Goal: Task Accomplishment & Management: Use online tool/utility

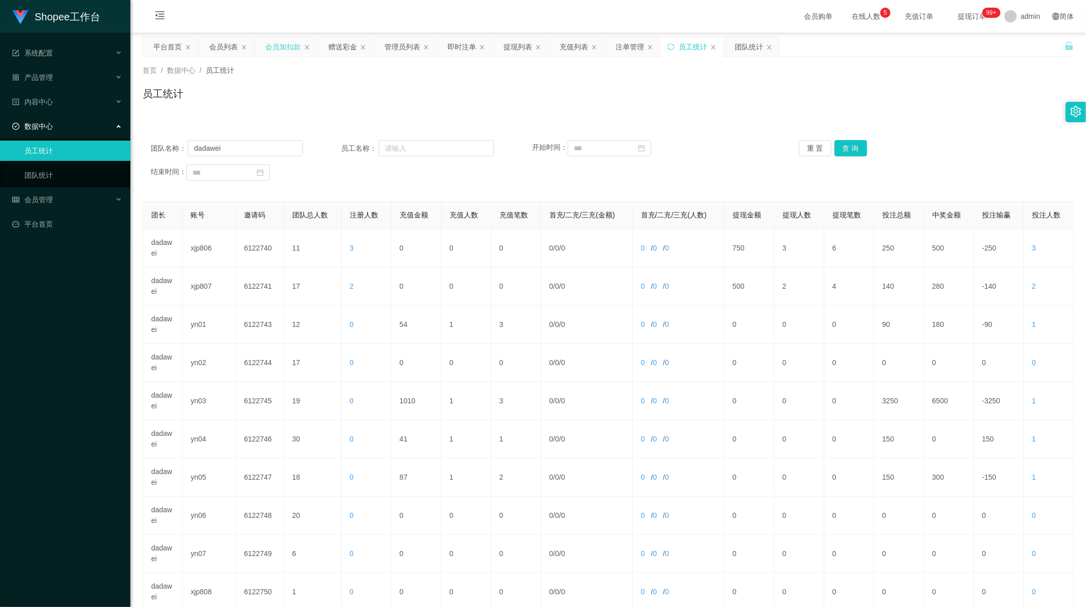
scroll to position [1, 0]
click at [286, 49] on div "会员加扣款" at bounding box center [283, 46] width 36 height 19
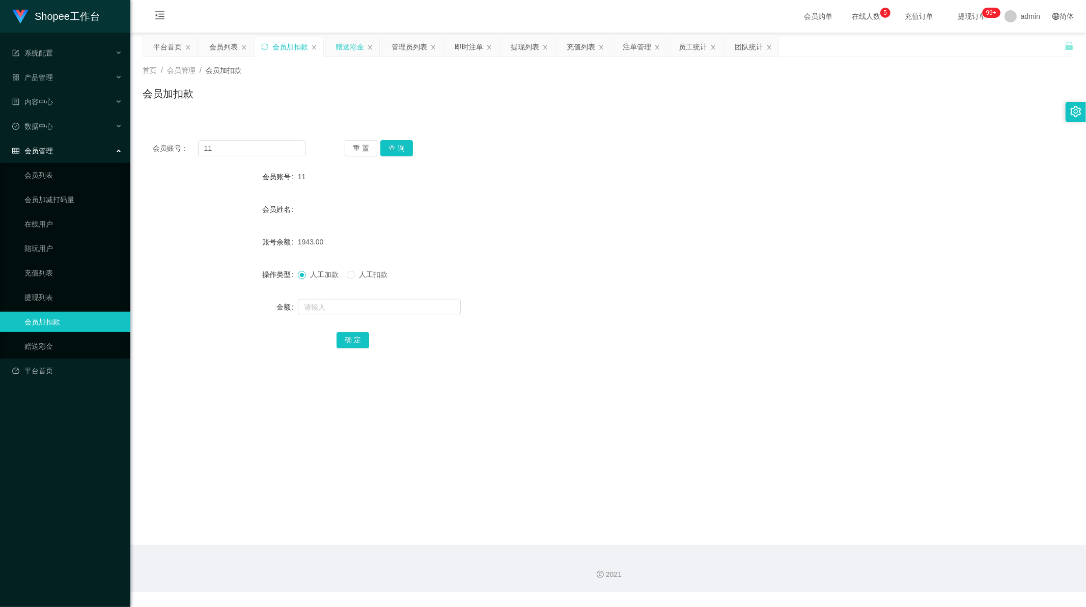
click at [340, 46] on div "赠送彩金" at bounding box center [350, 46] width 29 height 19
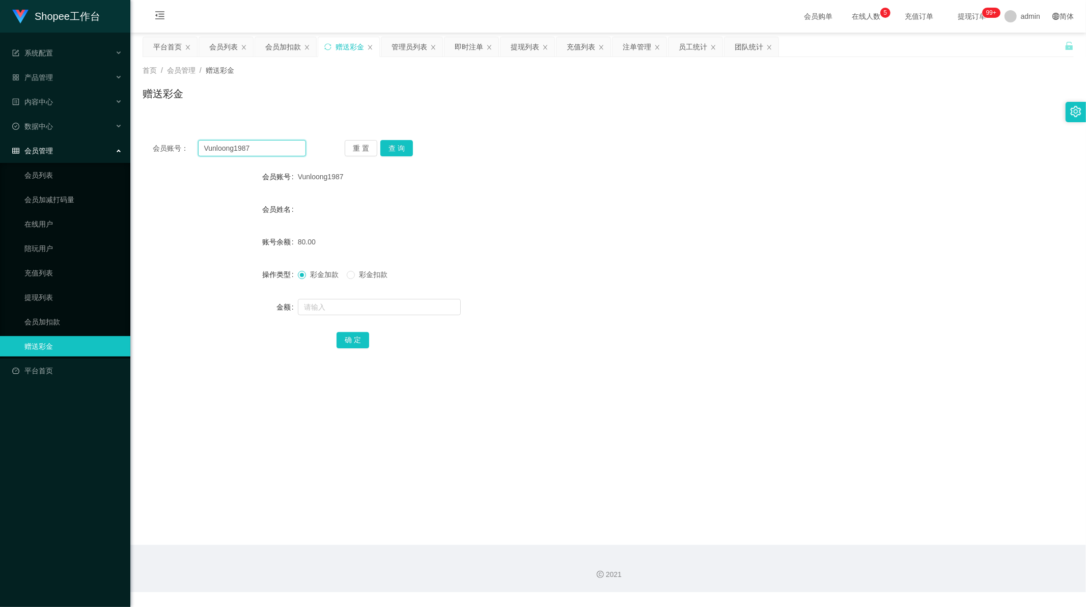
click at [274, 143] on input "Vunloong1987" at bounding box center [252, 148] width 108 height 16
drag, startPoint x: 274, startPoint y: 143, endPoint x: 333, endPoint y: 144, distance: 59.1
click at [275, 143] on input "Vunloong1987" at bounding box center [252, 148] width 108 height 16
paste input "est2811"
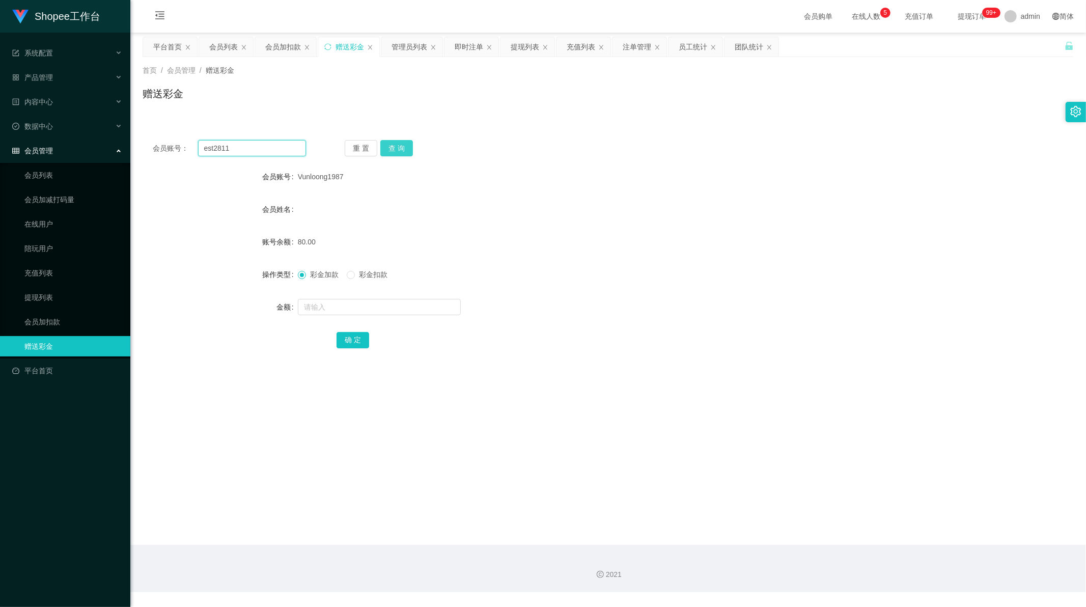
type input "est2811"
click at [403, 148] on button "查 询" at bounding box center [397, 148] width 33 height 16
click at [365, 311] on input "text" at bounding box center [379, 307] width 163 height 16
type input "300"
click at [359, 338] on button "确 定" at bounding box center [353, 340] width 33 height 16
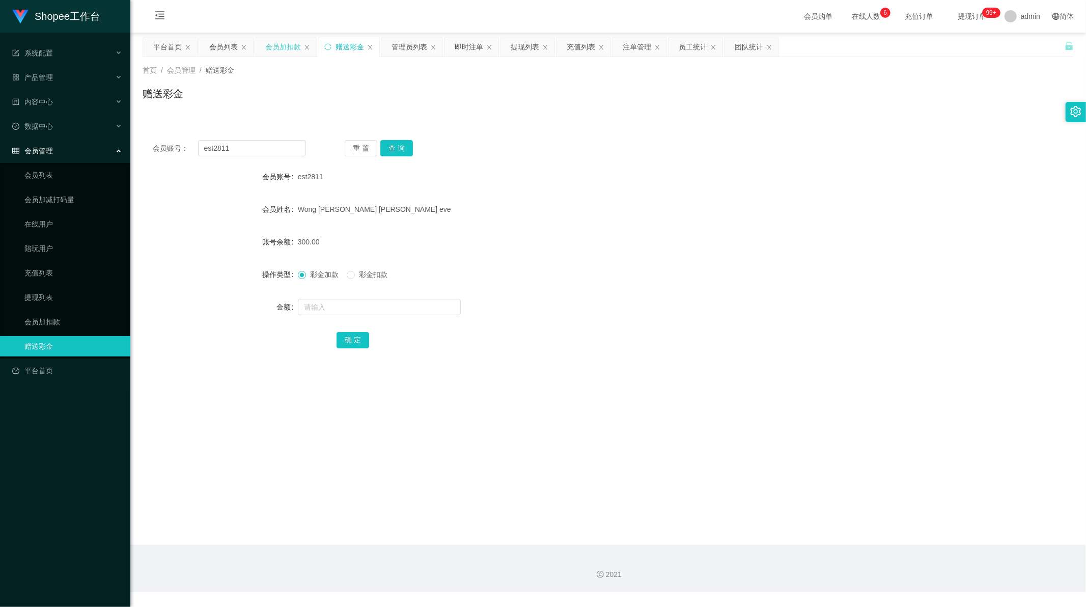
click at [274, 48] on div "会员加扣款" at bounding box center [283, 46] width 36 height 19
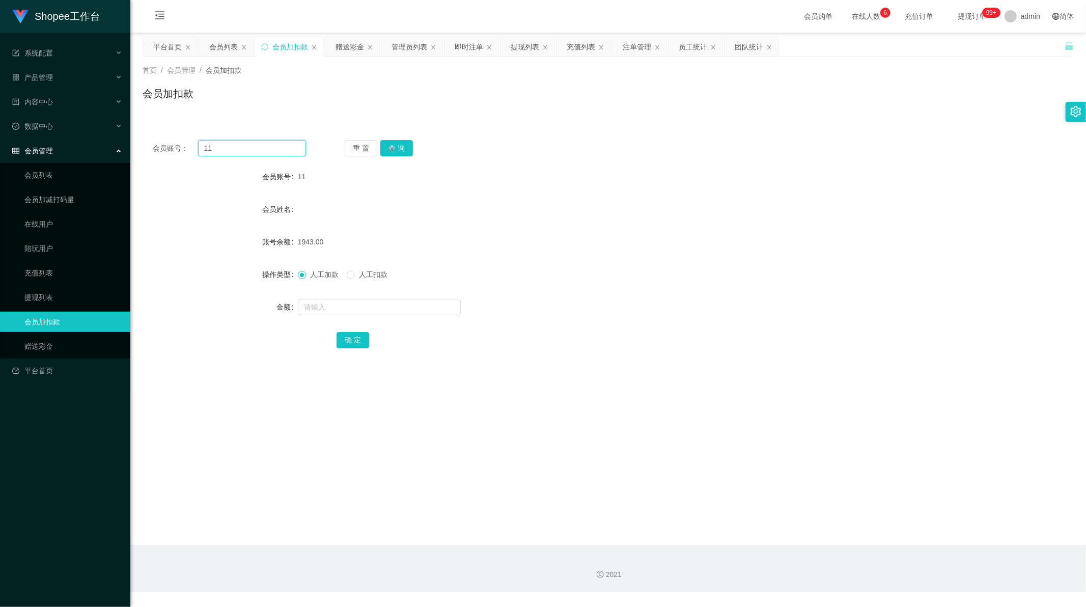
click at [235, 148] on input "11" at bounding box center [252, 148] width 108 height 16
paste input "5"
type input "5"
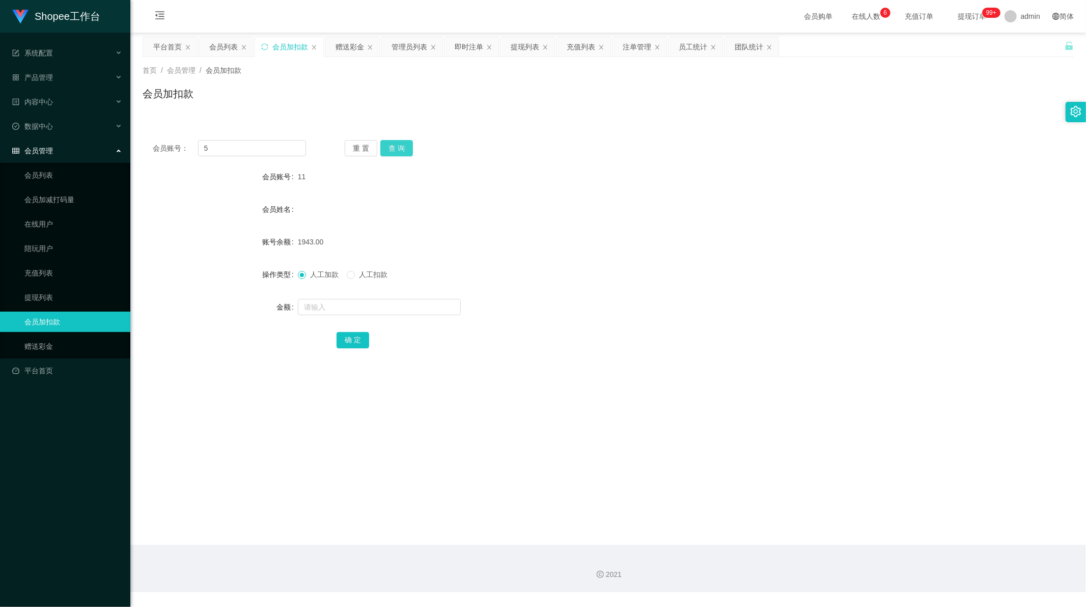
drag, startPoint x: 411, startPoint y: 150, endPoint x: 404, endPoint y: 150, distance: 6.1
click at [410, 150] on button "查 询" at bounding box center [397, 148] width 33 height 16
click at [318, 306] on input "text" at bounding box center [379, 307] width 163 height 16
type input "10"
click at [350, 336] on button "确 定" at bounding box center [353, 340] width 33 height 16
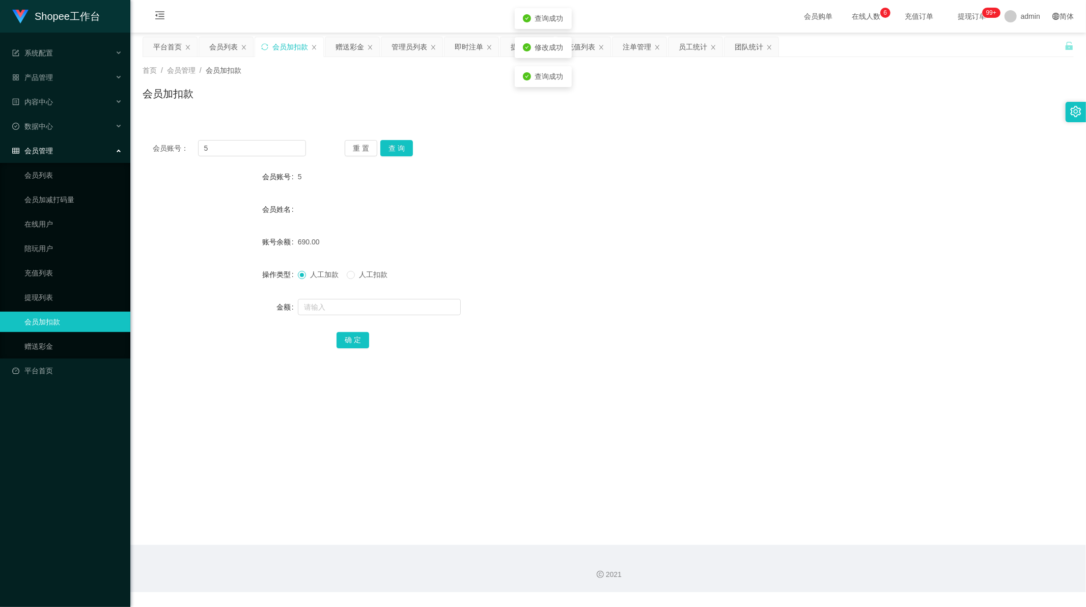
click at [530, 418] on main "关闭左侧 关闭右侧 关闭其它 刷新页面 平台首页 会员列表 会员加扣款 赠送彩金 管理员列表 即时注单 提现列表 充值列表 注单管理 员工统计 团队统计 首页…" at bounding box center [608, 289] width 956 height 512
